Goal: Task Accomplishment & Management: Use online tool/utility

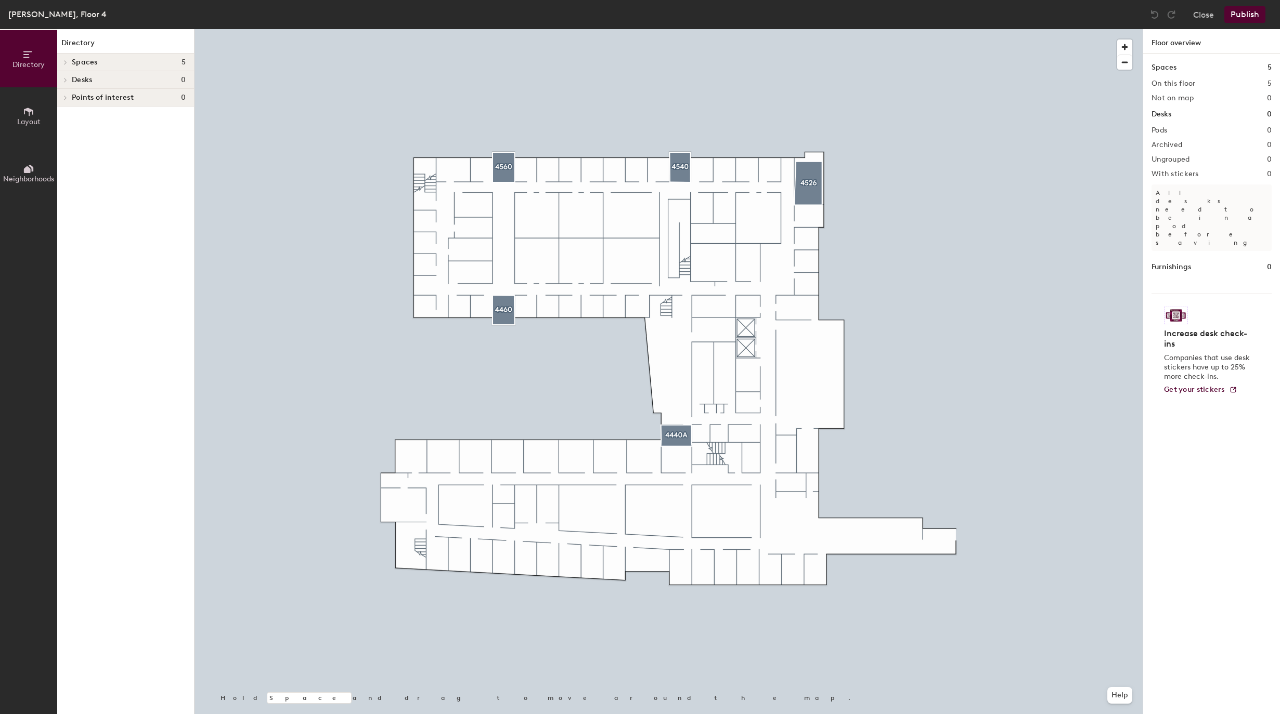
click at [83, 76] on span "Desks" at bounding box center [82, 80] width 20 height 8
click at [81, 79] on span "Desks" at bounding box center [82, 80] width 20 height 8
click at [23, 118] on span "Layout" at bounding box center [28, 122] width 23 height 9
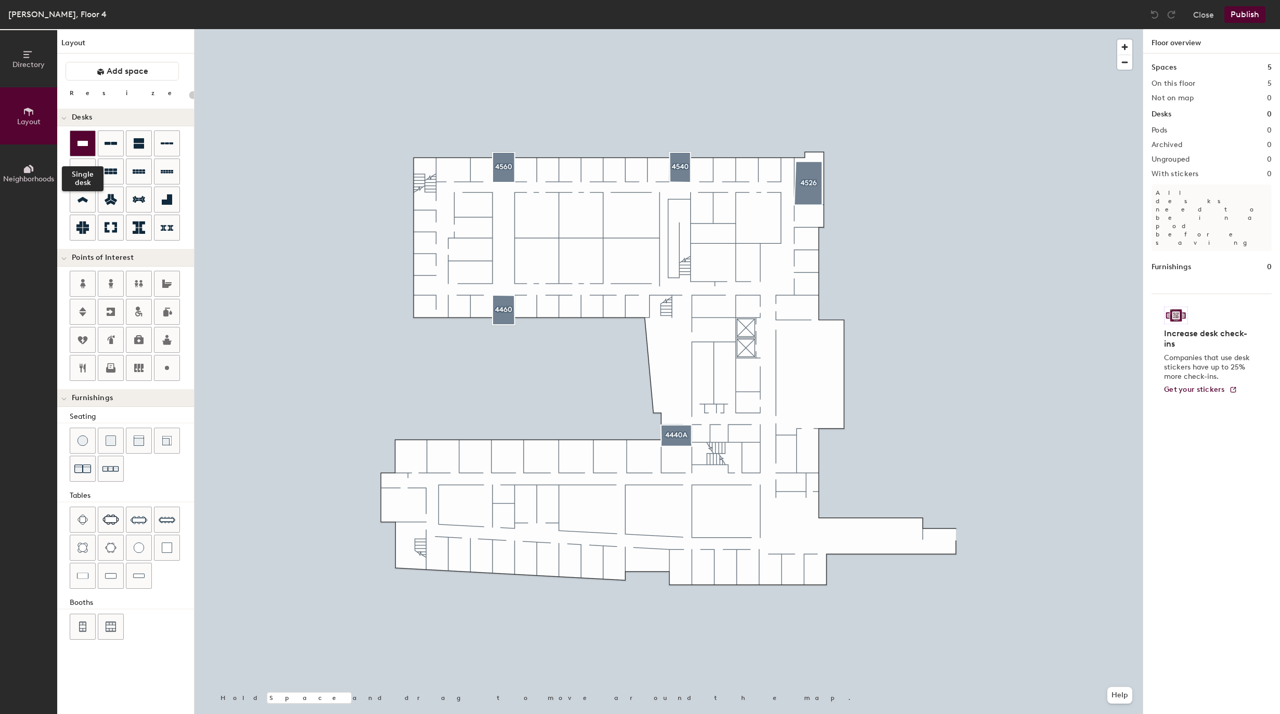
click at [84, 144] on icon at bounding box center [82, 143] width 10 height 5
click at [701, 169] on div "Directory Layout Neighborhoods Layout Add space Resize Desks Points of Interest…" at bounding box center [640, 371] width 1280 height 685
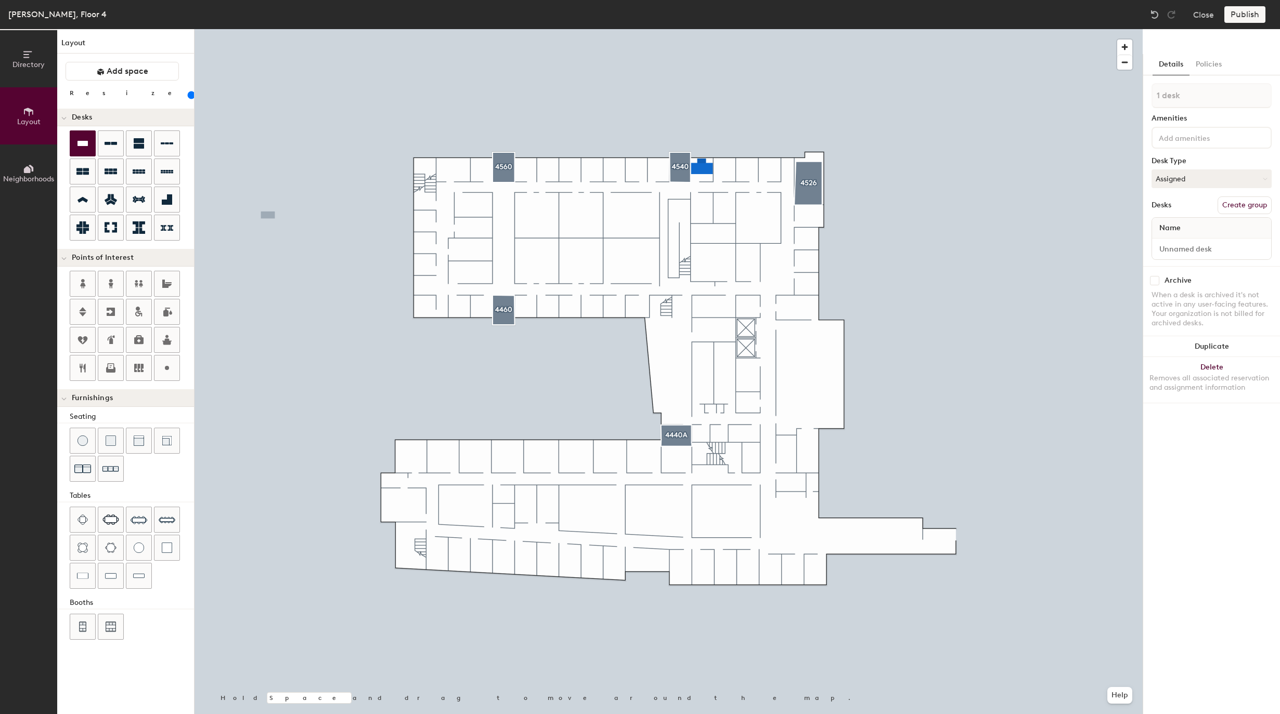
type input "140"
click at [189, 99] on input "range" at bounding box center [189, 95] width 0 height 8
click at [1199, 173] on button "Assigned" at bounding box center [1211, 179] width 120 height 19
click at [1188, 228] on div "Hot" at bounding box center [1204, 227] width 104 height 16
click at [1191, 252] on input at bounding box center [1211, 249] width 115 height 15
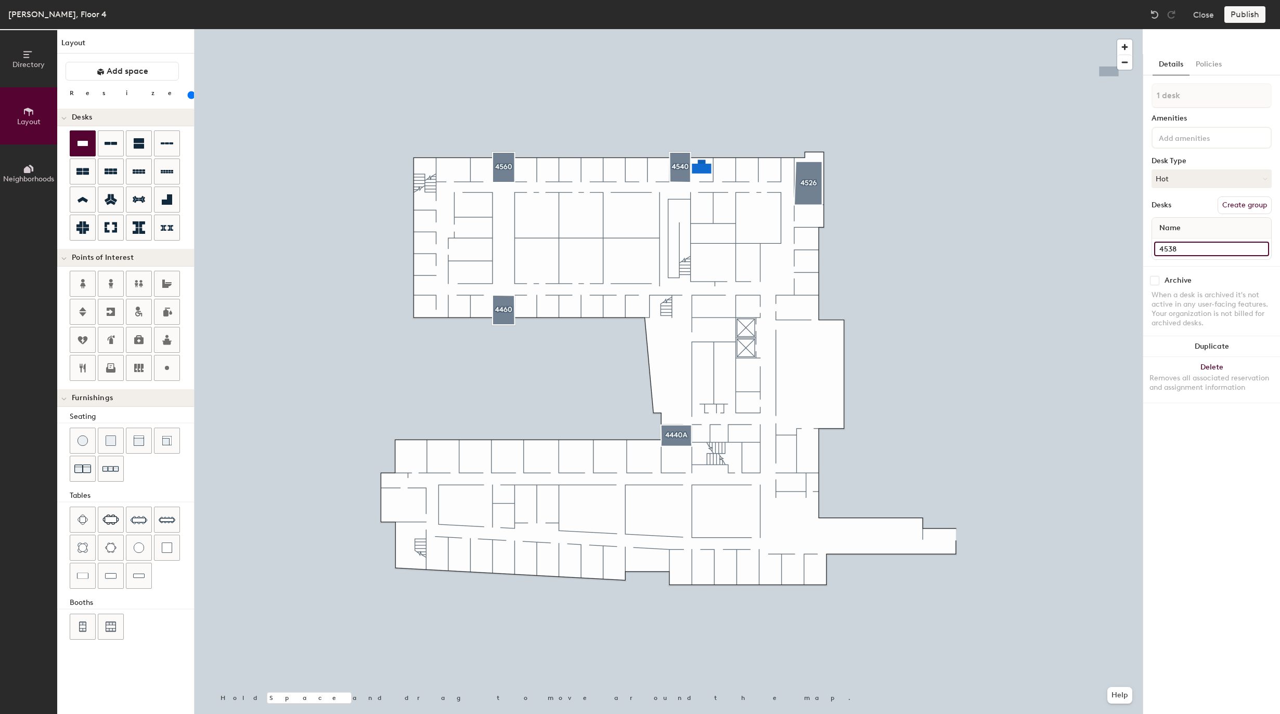
type input "4538"
click at [1238, 14] on div "Publish" at bounding box center [1247, 14] width 47 height 17
click at [1202, 60] on button "Policies" at bounding box center [1208, 64] width 38 height 21
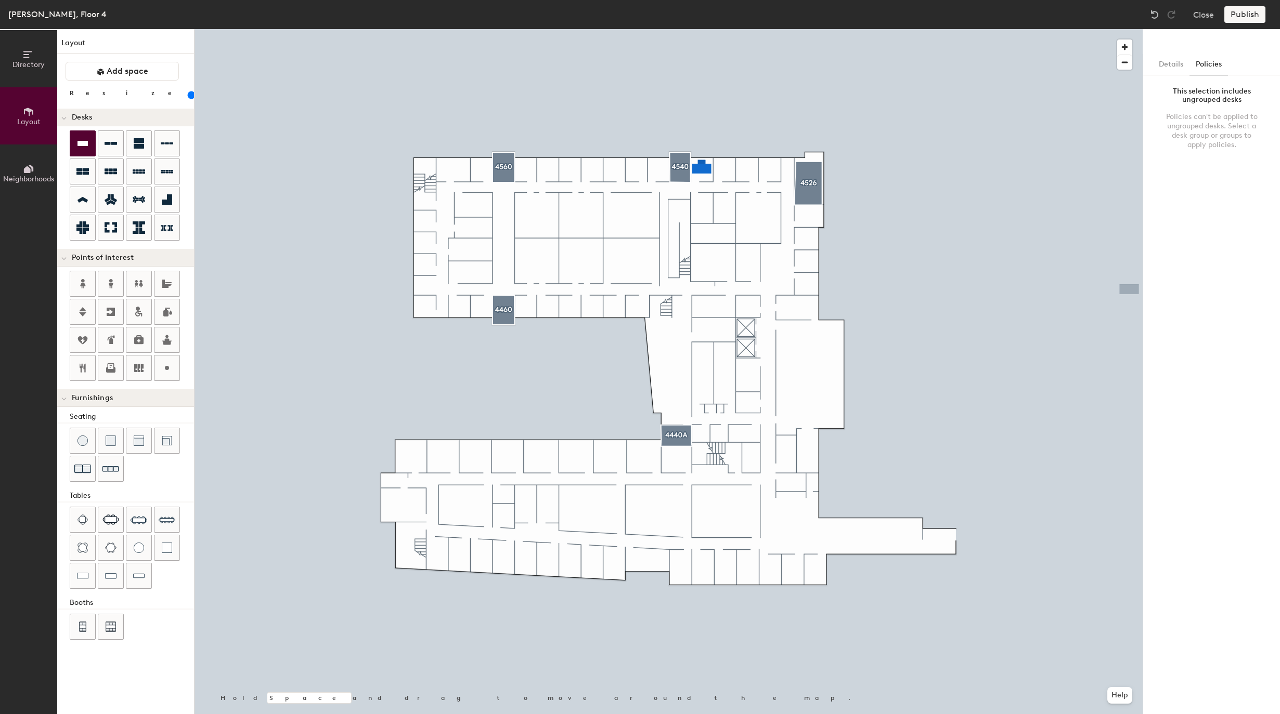
click at [1205, 106] on div "This selection includes ungrouped desks Policies can't be applied to ungrouped …" at bounding box center [1211, 120] width 120 height 75
click at [1169, 68] on button "Details" at bounding box center [1170, 64] width 37 height 21
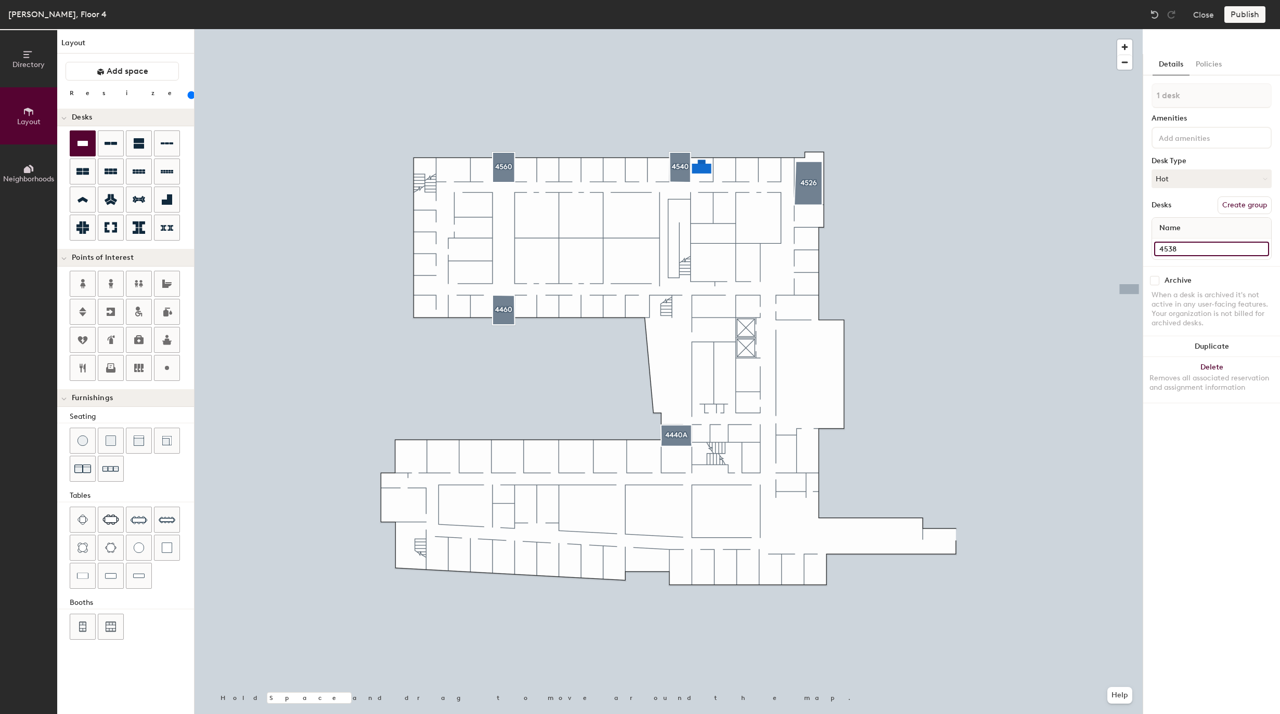
click at [1206, 244] on input "4538" at bounding box center [1211, 249] width 115 height 15
click at [1205, 235] on div "Name" at bounding box center [1211, 228] width 119 height 21
click at [1222, 249] on input "4538" at bounding box center [1211, 249] width 115 height 15
click at [1198, 230] on div "Name" at bounding box center [1211, 228] width 119 height 21
click at [1249, 204] on button "Create group" at bounding box center [1244, 206] width 54 height 18
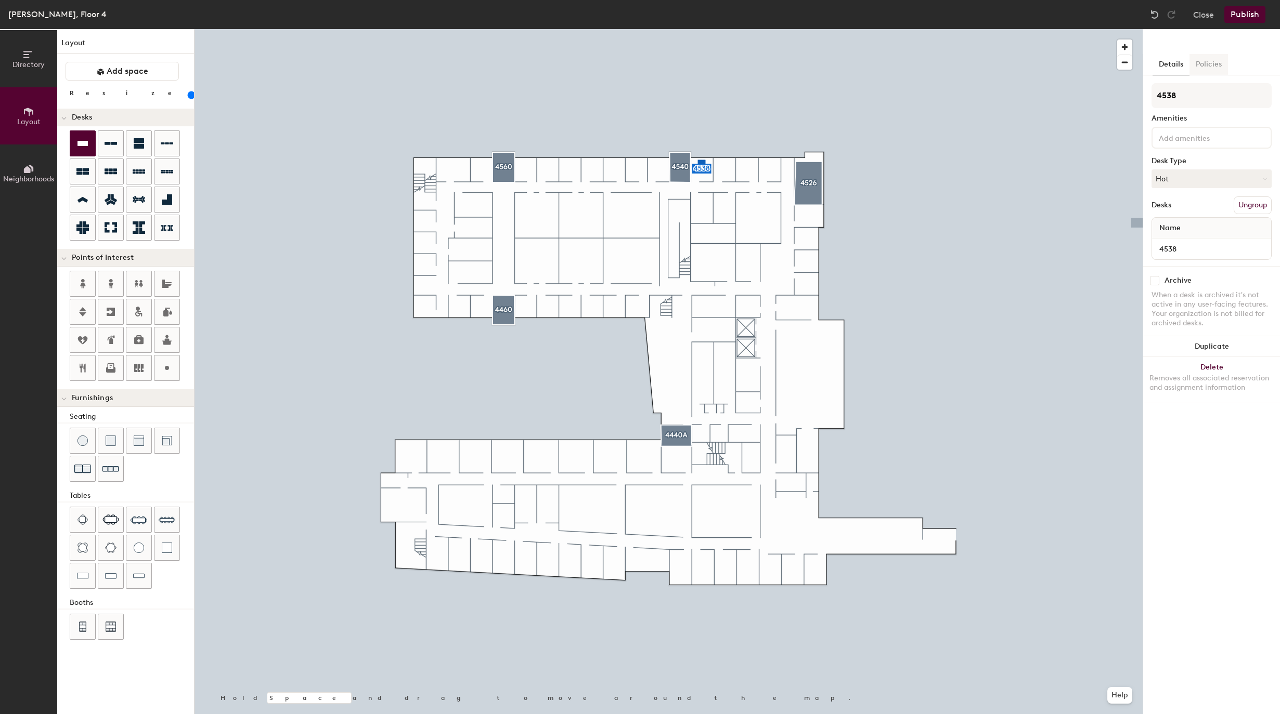
type input "4538"
click at [1215, 64] on button "Policies" at bounding box center [1208, 64] width 38 height 21
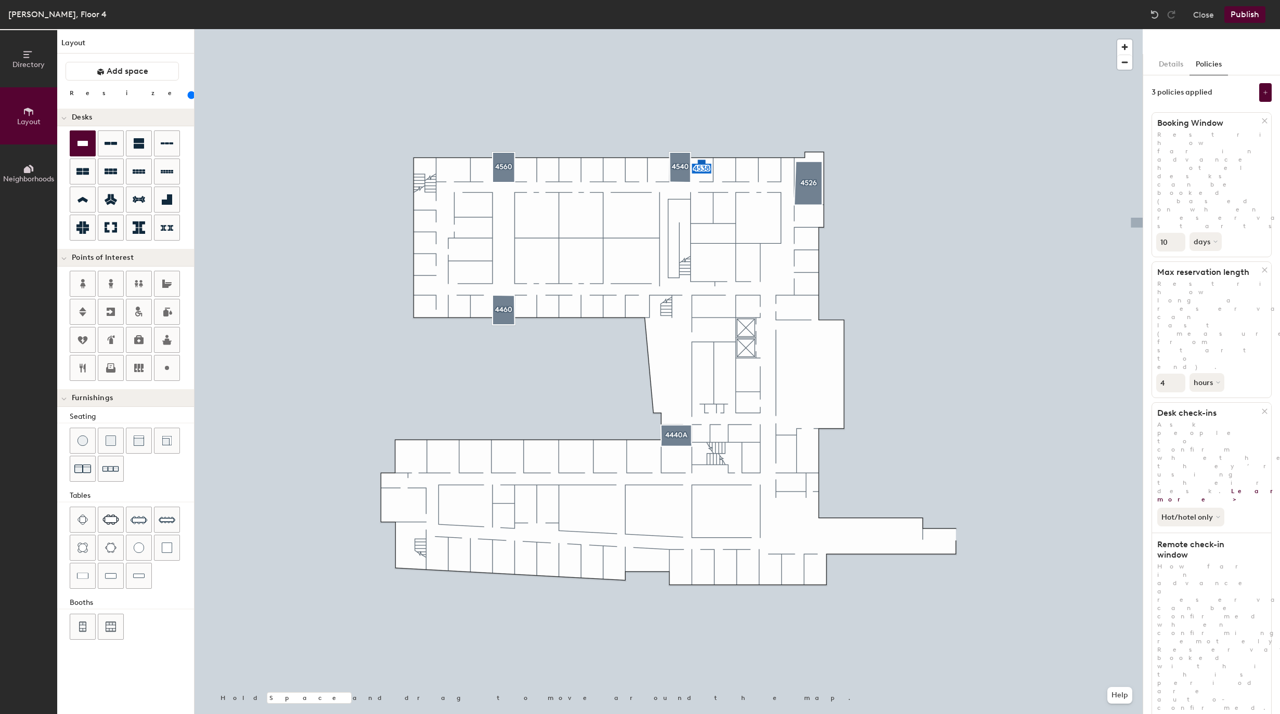
click at [1138, 233] on div "Directory Layout Neighborhoods Layout Add space Resize Desks Points of Interest…" at bounding box center [640, 371] width 1280 height 685
type input "3"
click at [1185, 508] on button "Hot/hotel only" at bounding box center [1191, 517] width 69 height 19
click at [1197, 421] on p "Ask people to confirm whether they’re using their desk. Learn more >" at bounding box center [1211, 462] width 119 height 83
click at [1246, 20] on button "Publish" at bounding box center [1244, 14] width 41 height 17
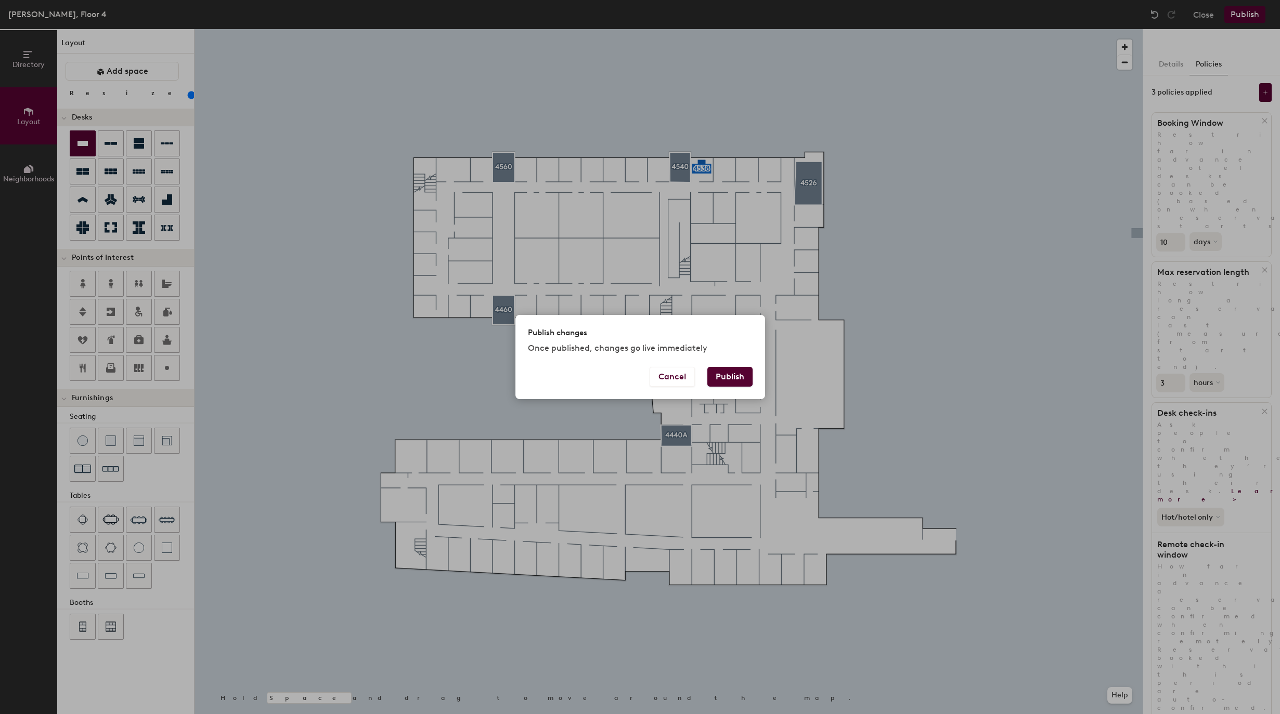
click at [748, 381] on button "Publish" at bounding box center [729, 377] width 45 height 20
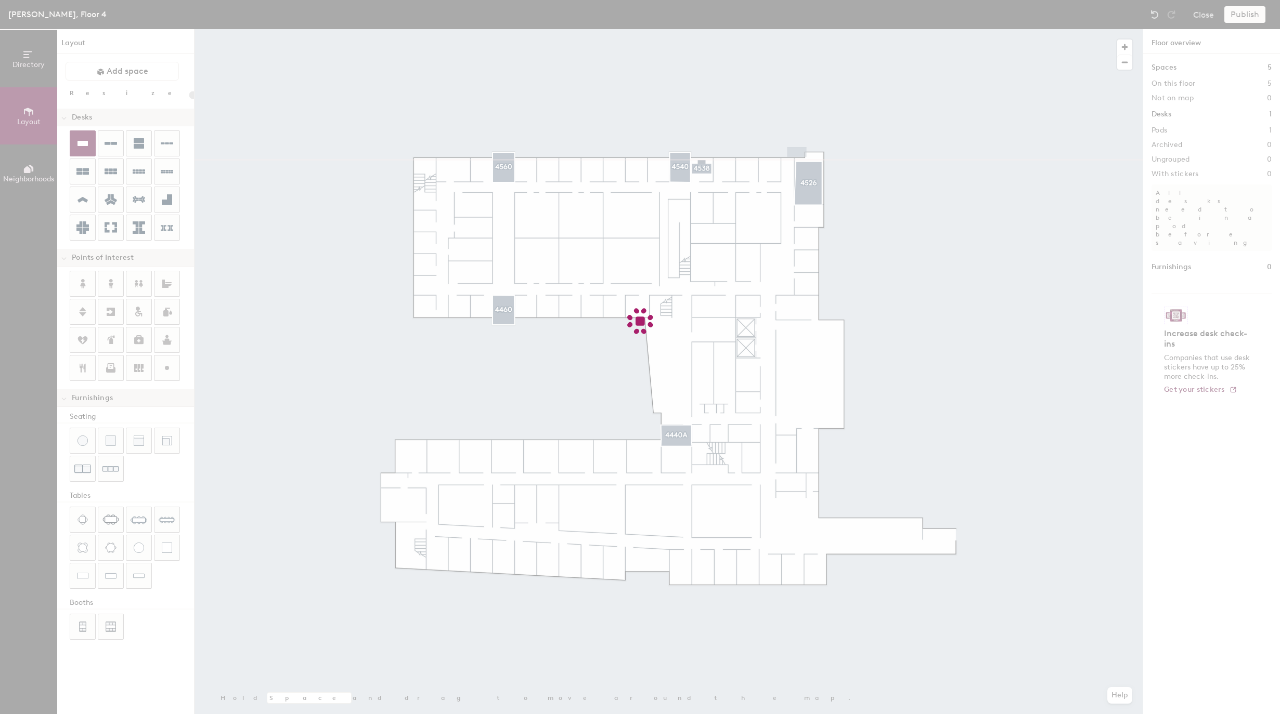
type input "20"
